Goal: Task Accomplishment & Management: Manage account settings

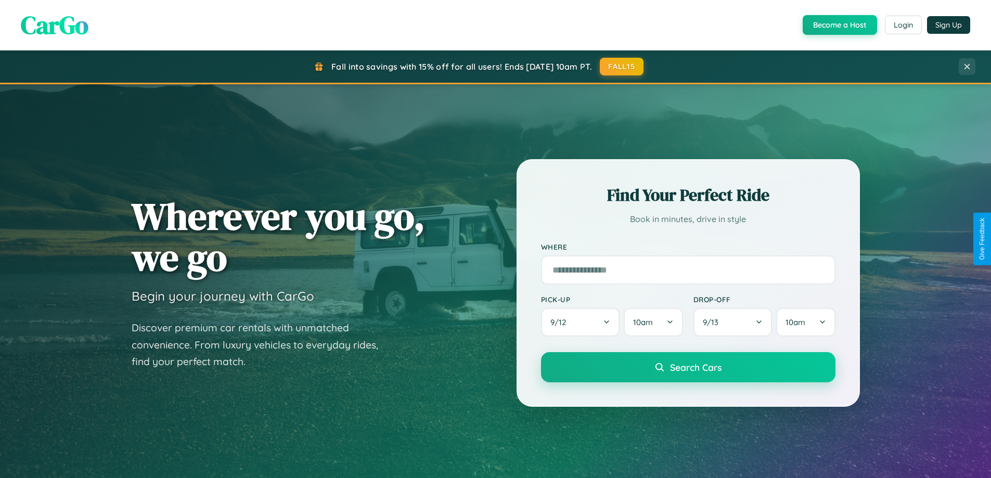
scroll to position [2003, 0]
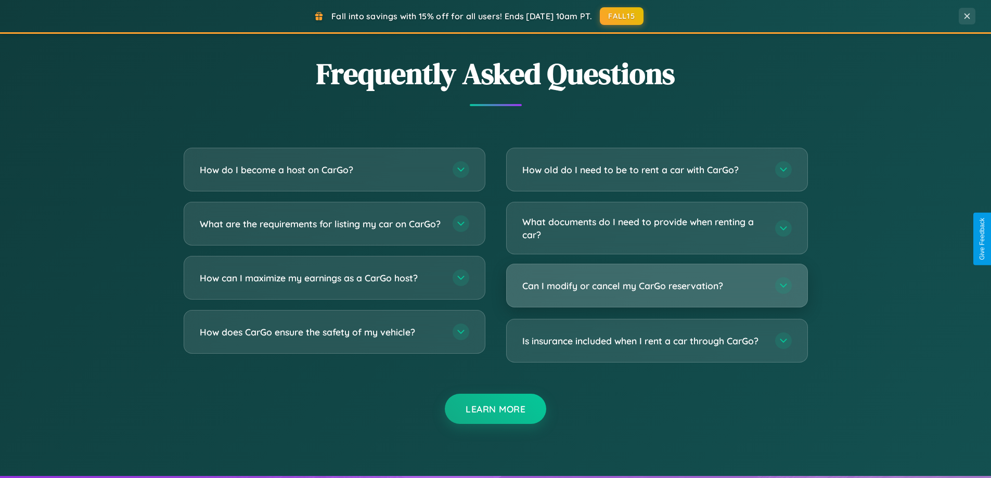
click at [657, 286] on h3 "Can I modify or cancel my CarGo reservation?" at bounding box center [644, 285] width 243 height 13
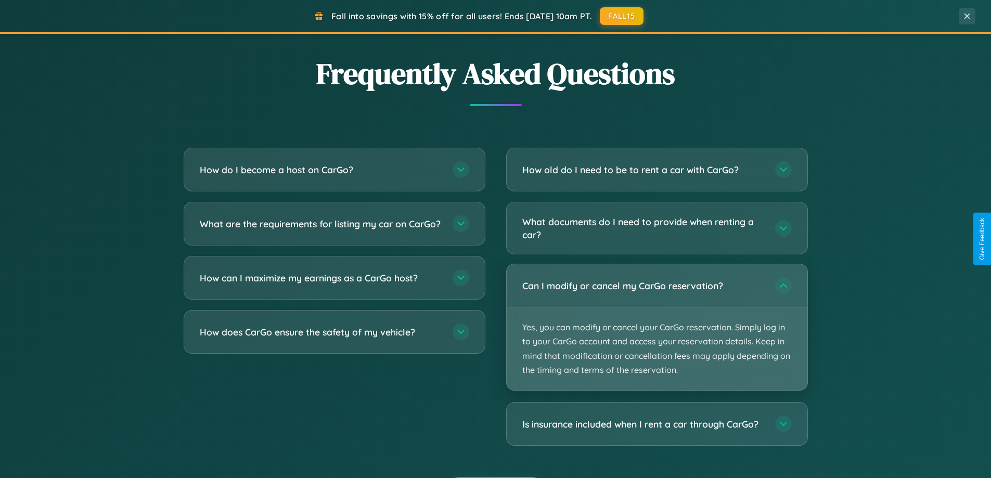
click at [657, 327] on p "Yes, you can modify or cancel your CarGo reservation. Simply log in to your Car…" at bounding box center [657, 349] width 301 height 83
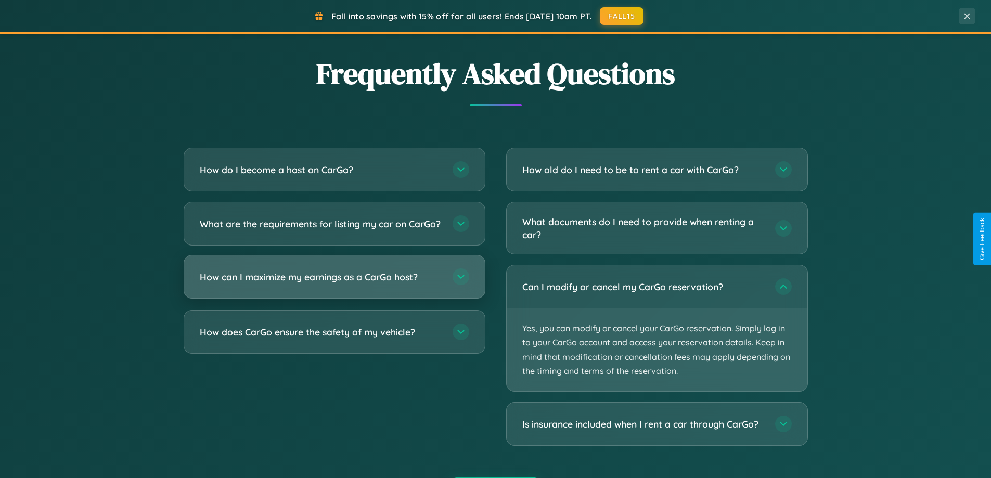
click at [334, 284] on h3 "How can I maximize my earnings as a CarGo host?" at bounding box center [321, 277] width 243 height 13
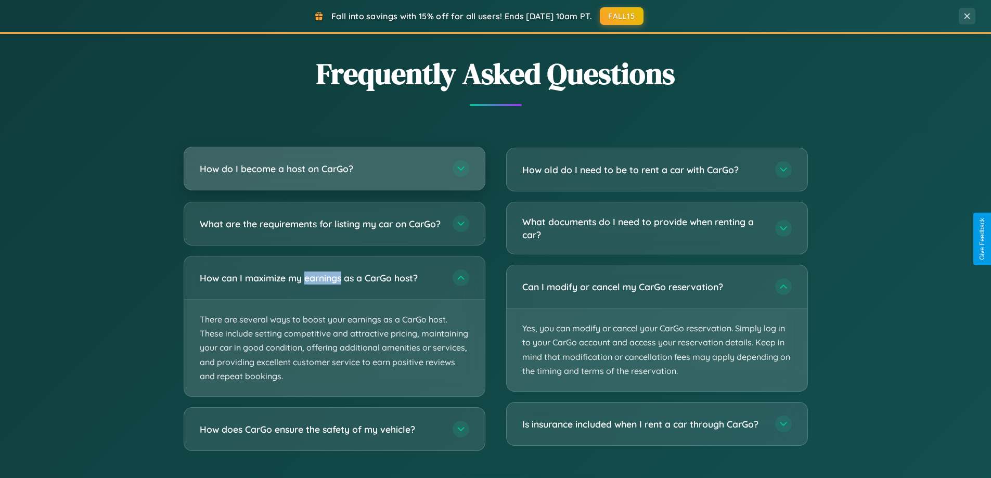
click at [334, 170] on h3 "How do I become a host on CarGo?" at bounding box center [321, 168] width 243 height 13
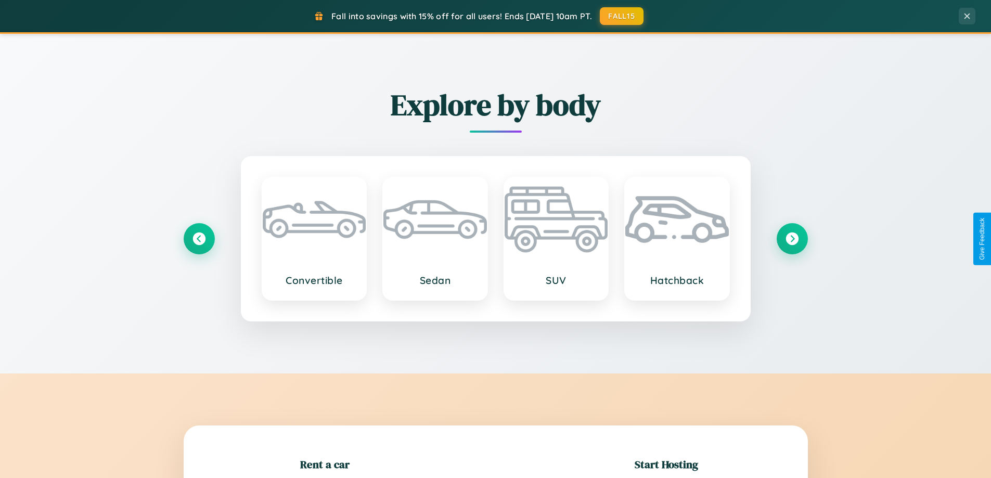
scroll to position [225, 0]
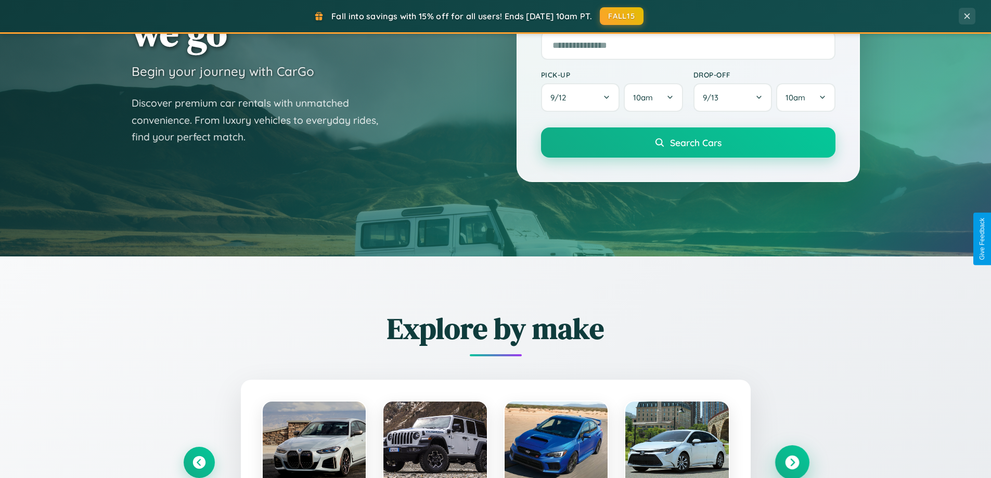
click at [792, 463] on icon at bounding box center [792, 463] width 14 height 14
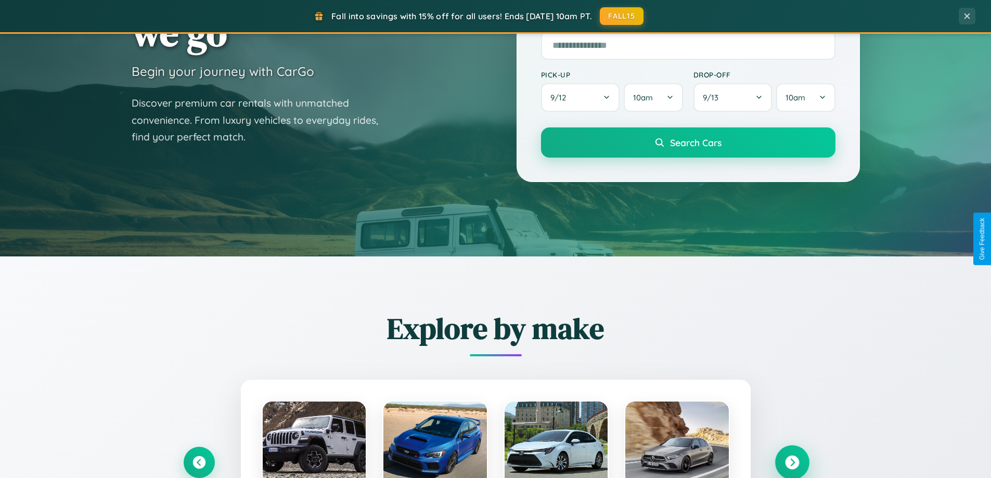
click at [792, 462] on icon at bounding box center [792, 463] width 14 height 14
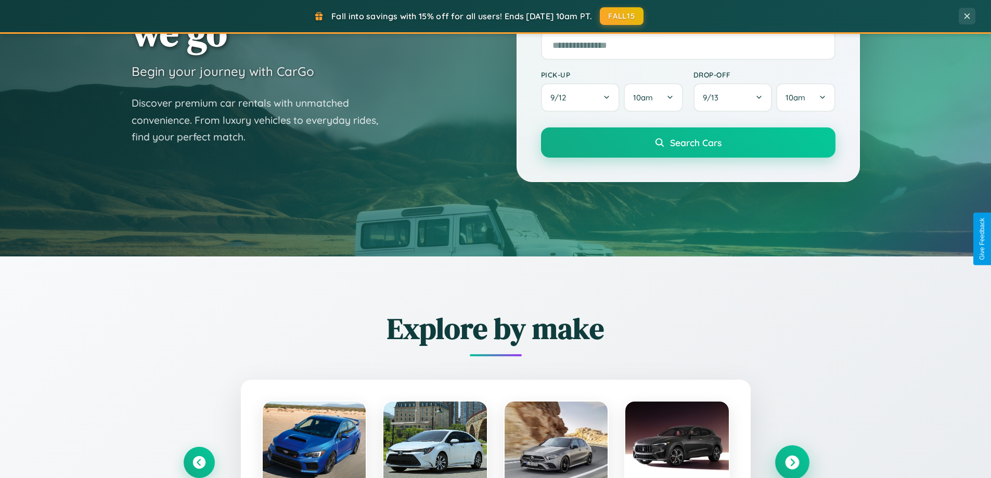
click at [792, 462] on icon at bounding box center [792, 463] width 14 height 14
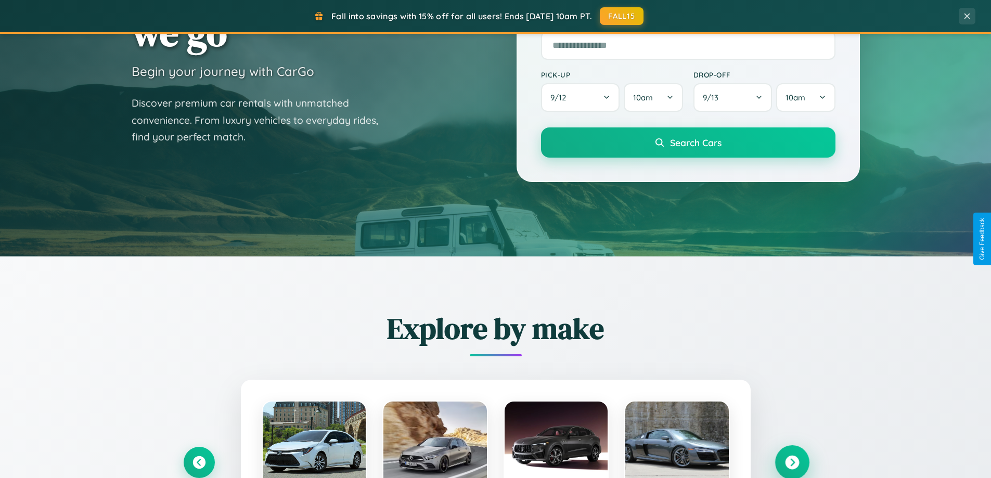
click at [792, 462] on icon at bounding box center [792, 463] width 14 height 14
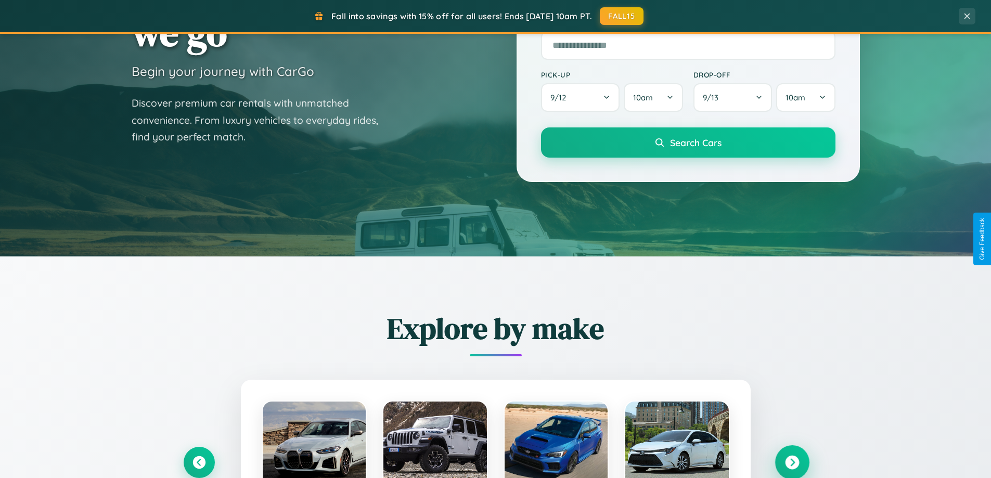
click at [792, 462] on icon at bounding box center [792, 463] width 14 height 14
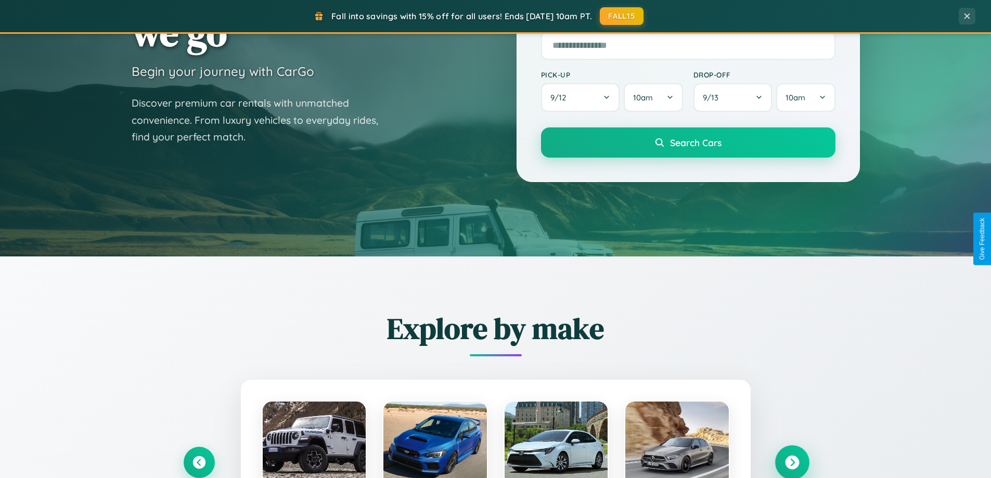
scroll to position [0, 0]
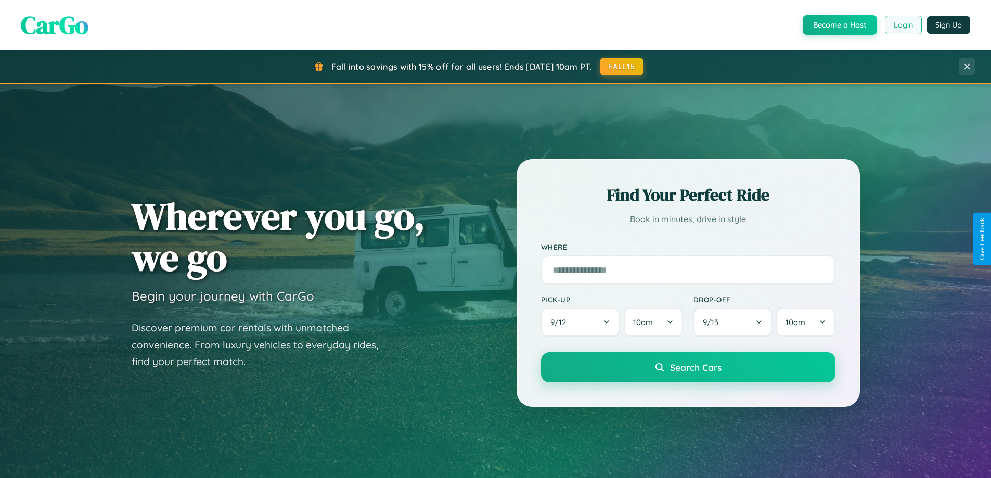
click at [903, 25] on button "Login" at bounding box center [903, 25] width 37 height 19
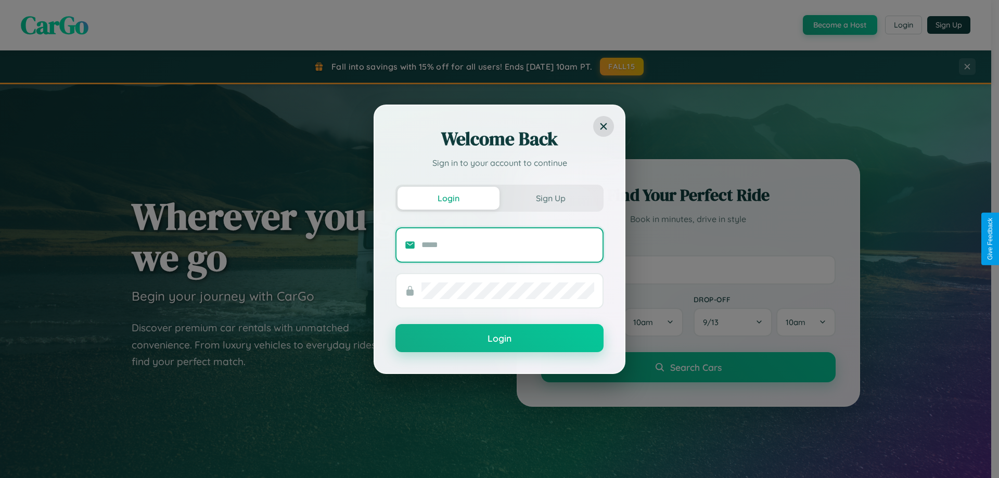
click at [508, 245] on input "text" at bounding box center [508, 245] width 173 height 17
type input "**********"
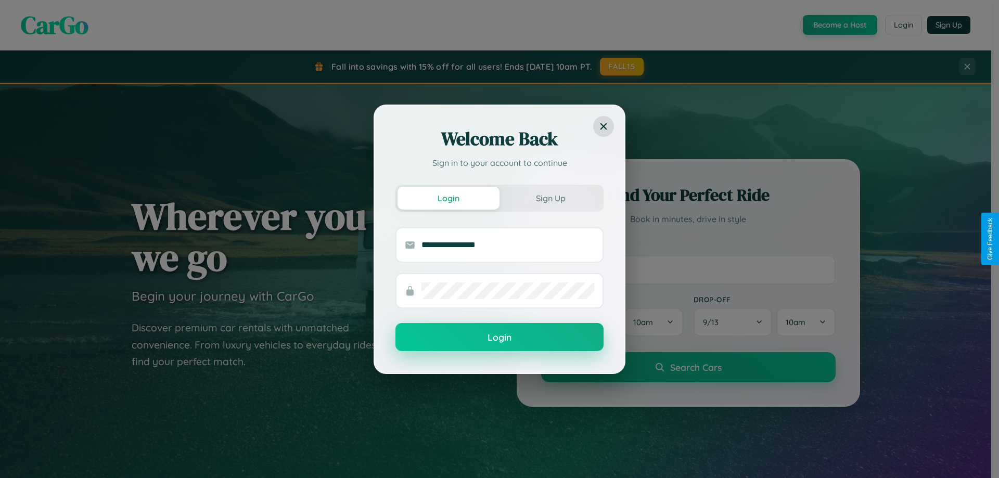
click at [500, 338] on button "Login" at bounding box center [500, 337] width 208 height 28
